Goal: Transaction & Acquisition: Purchase product/service

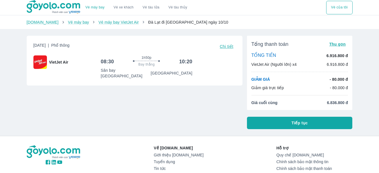
click at [312, 122] on button "Tiếp tục" at bounding box center [300, 123] width 106 height 12
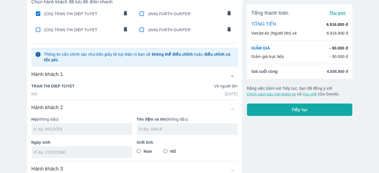
scroll to position [57, 0]
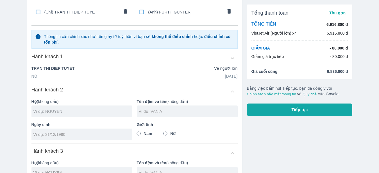
click at [73, 112] on input "text" at bounding box center [82, 111] width 99 height 6
type input "TRAN"
click at [152, 111] on input "text" at bounding box center [188, 111] width 99 height 6
type input "THI [PERSON_NAME]"
click at [62, 135] on input "tel" at bounding box center [79, 134] width 93 height 6
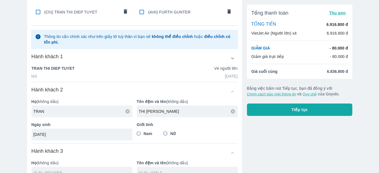
type input "[DATE]"
click at [165, 134] on input "Nữ" at bounding box center [165, 133] width 10 height 10
radio input "true"
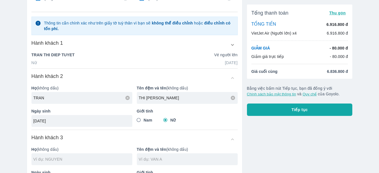
scroll to position [86, 0]
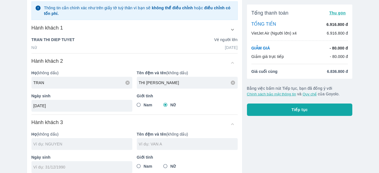
click at [95, 147] on input "text" at bounding box center [82, 144] width 99 height 6
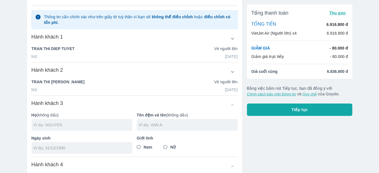
scroll to position [95, 0]
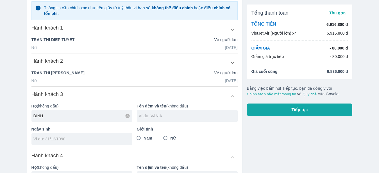
type input "DINH"
click at [169, 116] on input "text" at bounding box center [188, 116] width 99 height 6
type input "THI THU HUUONG"
click at [45, 139] on input "tel" at bounding box center [79, 139] width 93 height 6
type input "[DATE]"
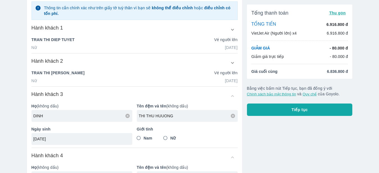
click at [166, 138] on input "Nữ" at bounding box center [165, 138] width 10 height 10
radio input "true"
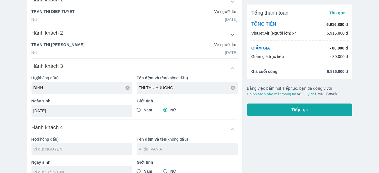
scroll to position [124, 0]
click at [66, 149] on input "text" at bounding box center [82, 149] width 99 height 6
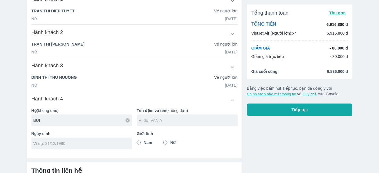
type input "BUI"
click at [151, 120] on input "text" at bounding box center [188, 120] width 99 height 6
type input "THI THU THUY"
click at [80, 142] on input "tel" at bounding box center [79, 143] width 93 height 6
type input "[DATE]"
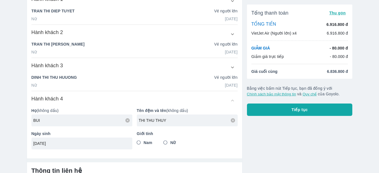
click at [165, 142] on input "Nữ" at bounding box center [165, 142] width 10 height 10
radio input "true"
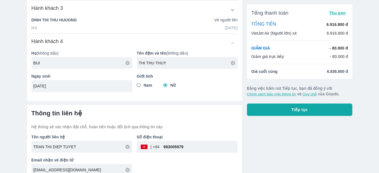
scroll to position [196, 0]
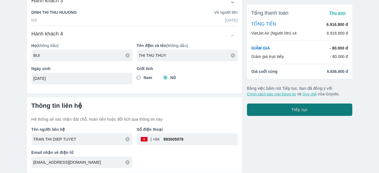
click at [303, 110] on span "Tiếp tục" at bounding box center [300, 110] width 16 height 6
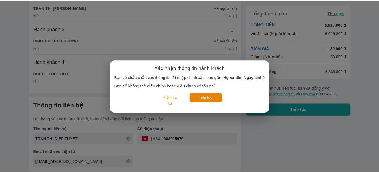
scroll to position [167, 0]
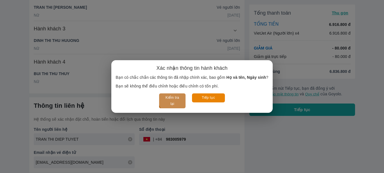
click at [175, 102] on button "Kiểm tra lại" at bounding box center [172, 100] width 26 height 15
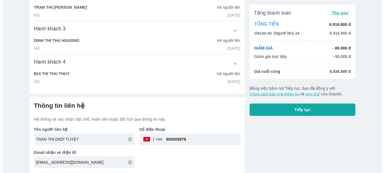
scroll to position [110, 0]
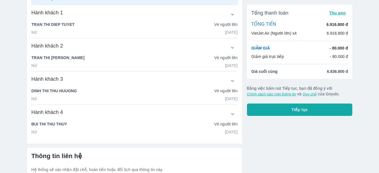
click at [293, 110] on span "Tiếp tục" at bounding box center [300, 110] width 16 height 6
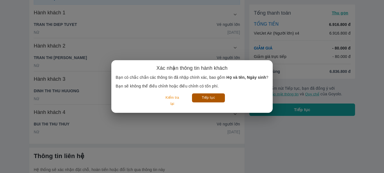
click at [212, 101] on button "Tiếp tục" at bounding box center [208, 97] width 33 height 9
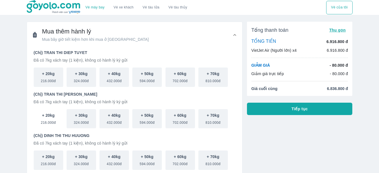
click at [50, 121] on span "216.000đ" at bounding box center [48, 121] width 15 height 7
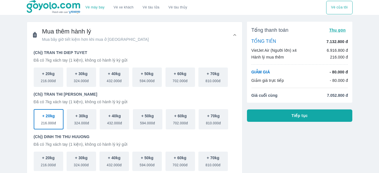
click at [299, 115] on span "Tiếp tục" at bounding box center [300, 116] width 16 height 6
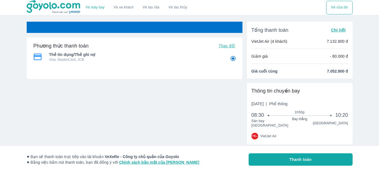
radio input "false"
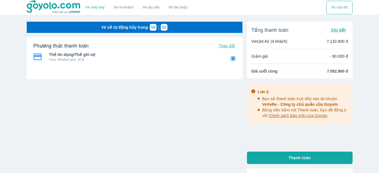
click at [308, 158] on span "Thanh toán" at bounding box center [300, 158] width 22 height 6
radio input "false"
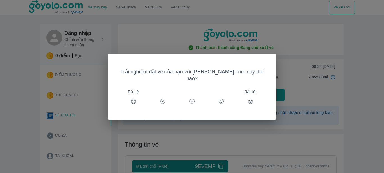
click at [247, 98] on icon at bounding box center [250, 101] width 6 height 6
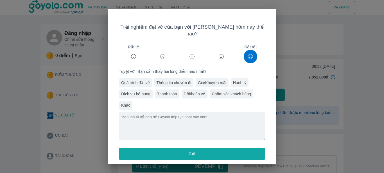
click at [132, 78] on div "Quá trình đặt vé" at bounding box center [135, 82] width 33 height 9
click at [219, 78] on div "Giá/Khuyến mãi" at bounding box center [212, 82] width 33 height 9
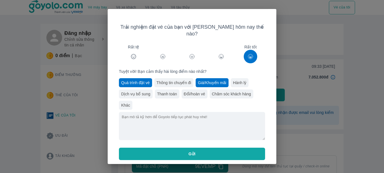
click at [138, 89] on div "Dịch vụ bổ sung" at bounding box center [136, 93] width 34 height 9
click at [186, 149] on button "Gửi" at bounding box center [192, 153] width 146 height 12
